Goal: Use online tool/utility: Utilize a website feature to perform a specific function

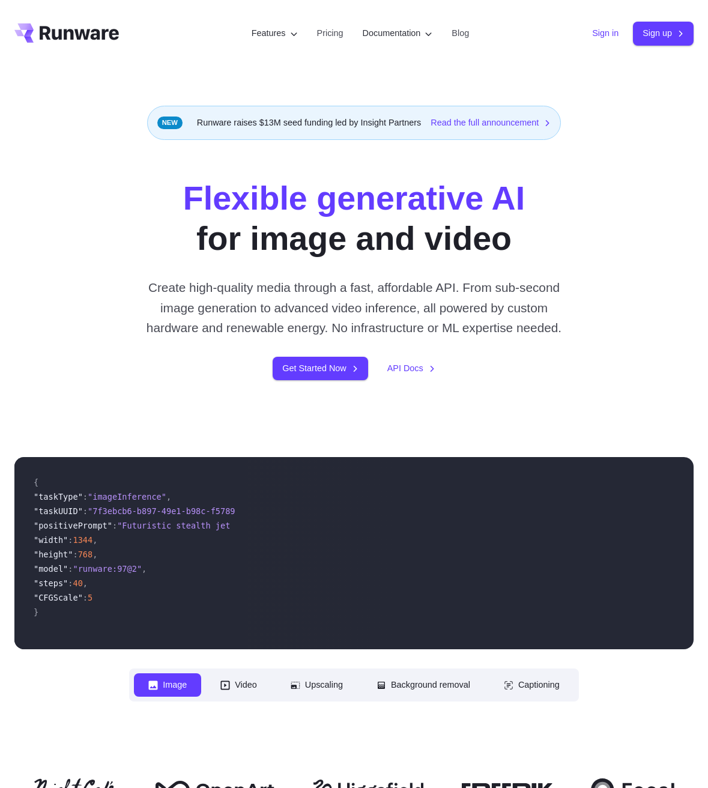
click at [602, 35] on link "Sign in" at bounding box center [605, 33] width 26 height 14
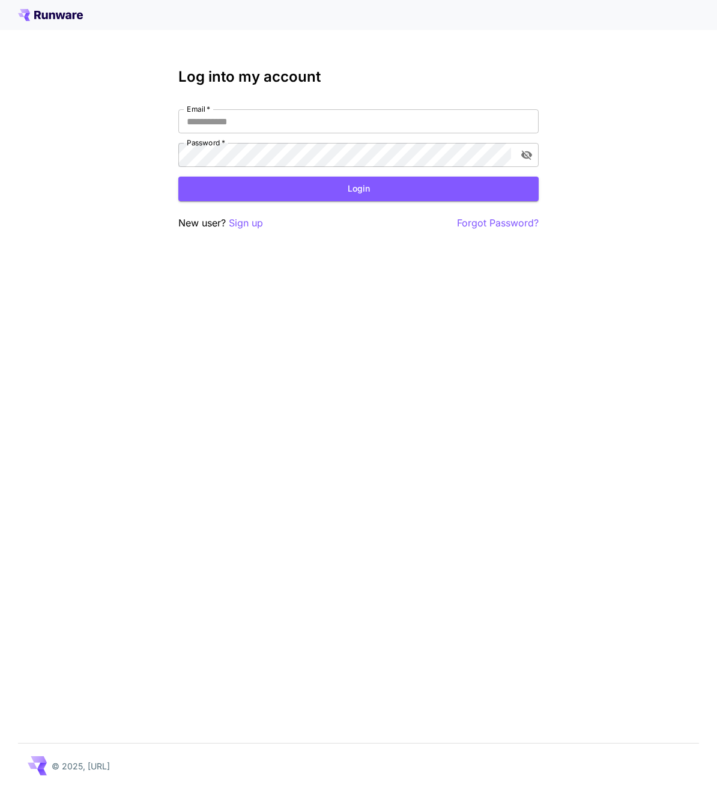
click at [368, 135] on div "Email   * Email   * Password   * Password   *" at bounding box center [358, 138] width 360 height 58
click at [370, 122] on input "Email   *" at bounding box center [358, 121] width 360 height 24
type input "**********"
click button "Login" at bounding box center [358, 188] width 360 height 25
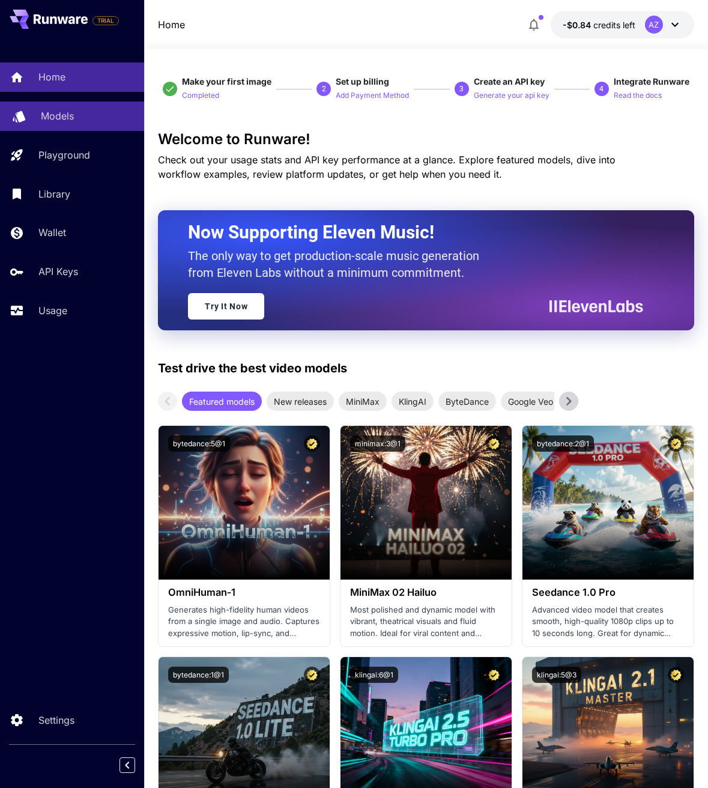
click at [98, 118] on div "Models" at bounding box center [88, 116] width 94 height 14
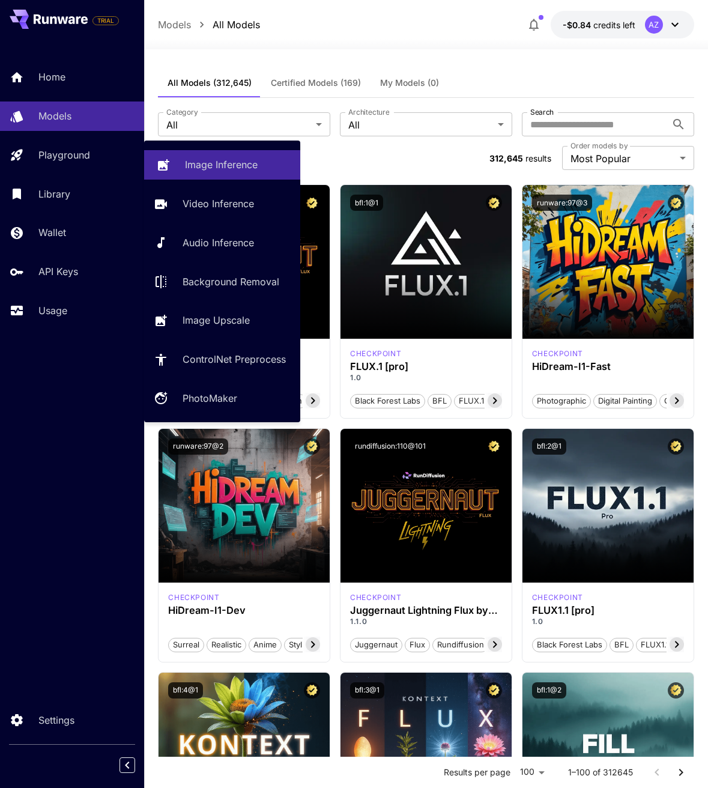
click at [205, 159] on p "Image Inference" at bounding box center [221, 164] width 73 height 14
